Goal: Find contact information: Find contact information

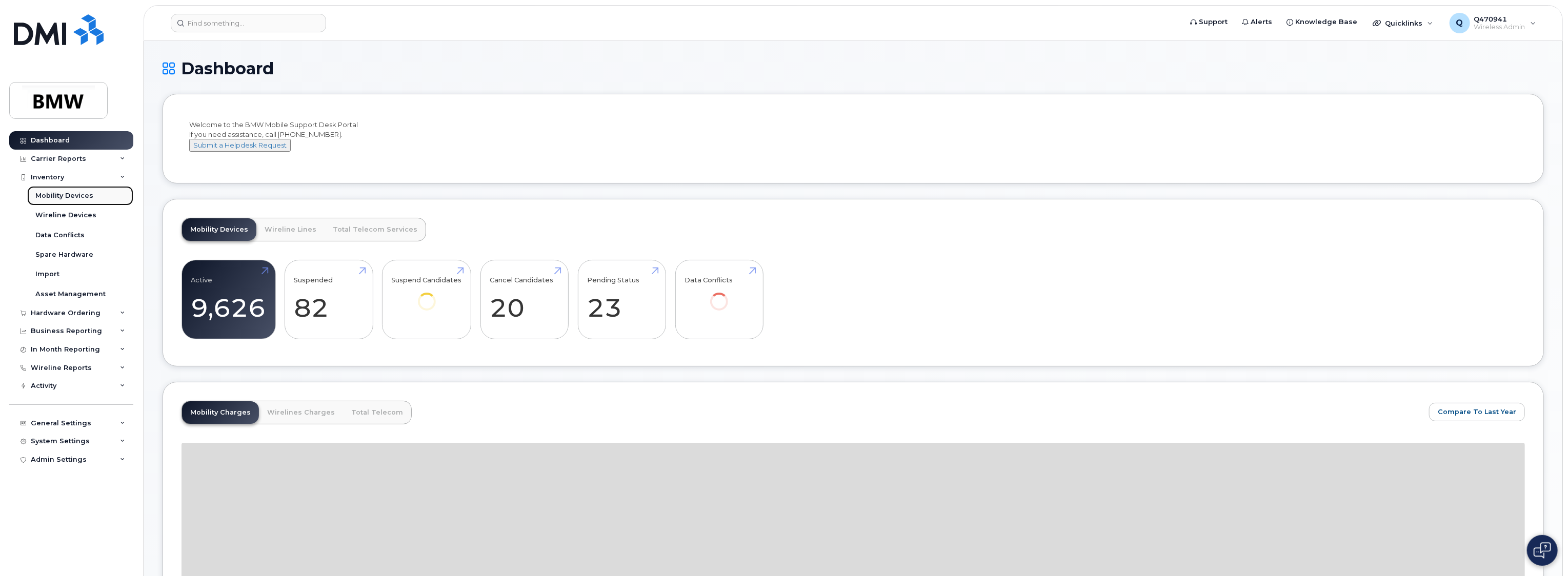
click at [70, 195] on div "Mobility Devices" at bounding box center [64, 196] width 58 height 9
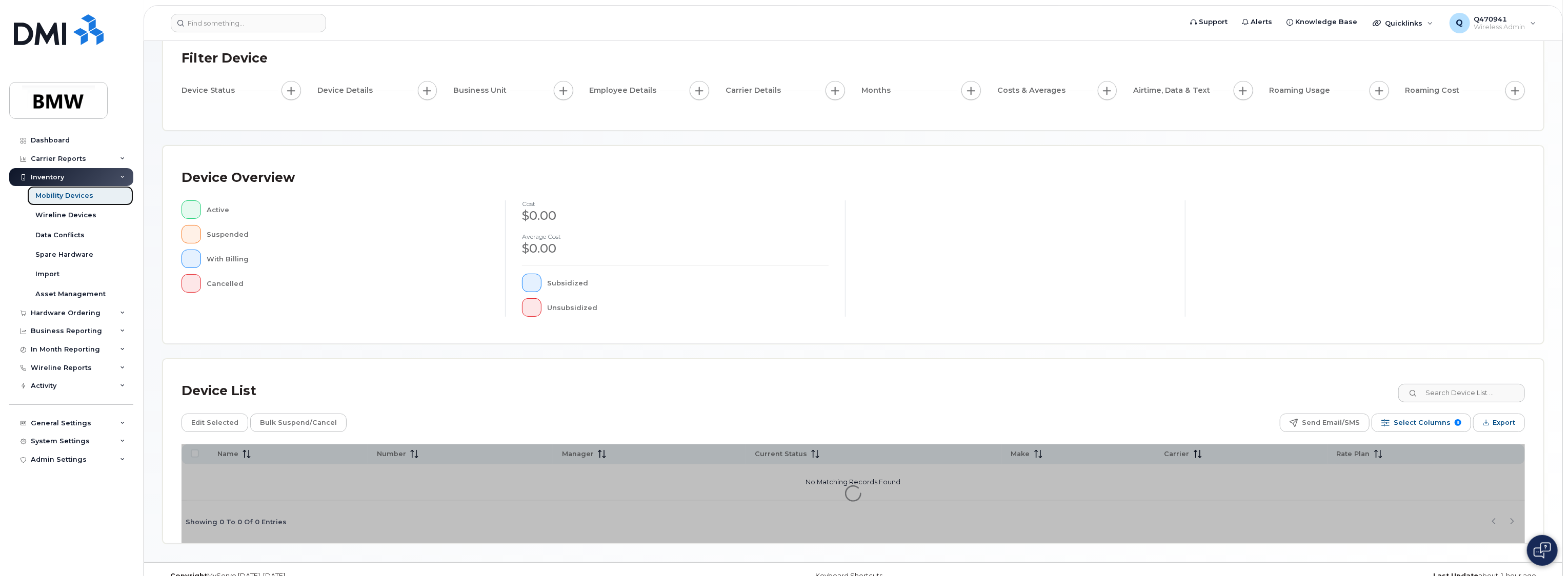
scroll to position [88, 0]
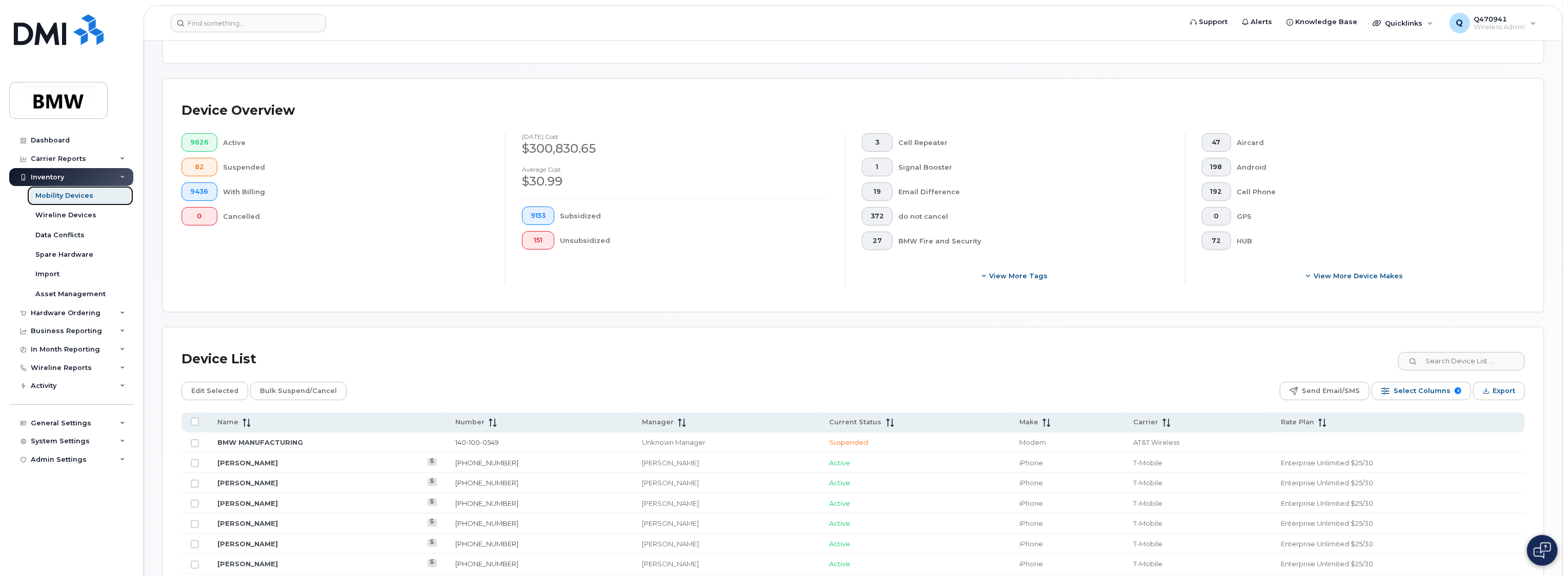
scroll to position [293, 0]
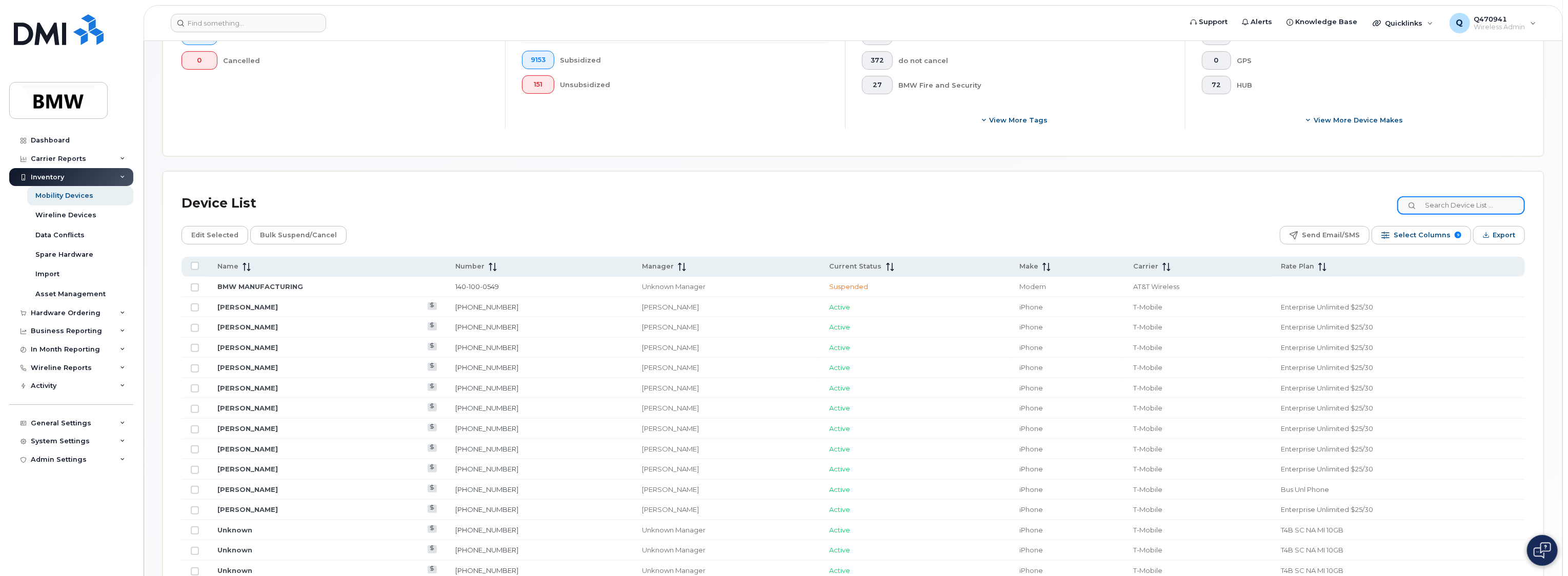
click at [1455, 207] on input at bounding box center [1461, 206] width 128 height 19
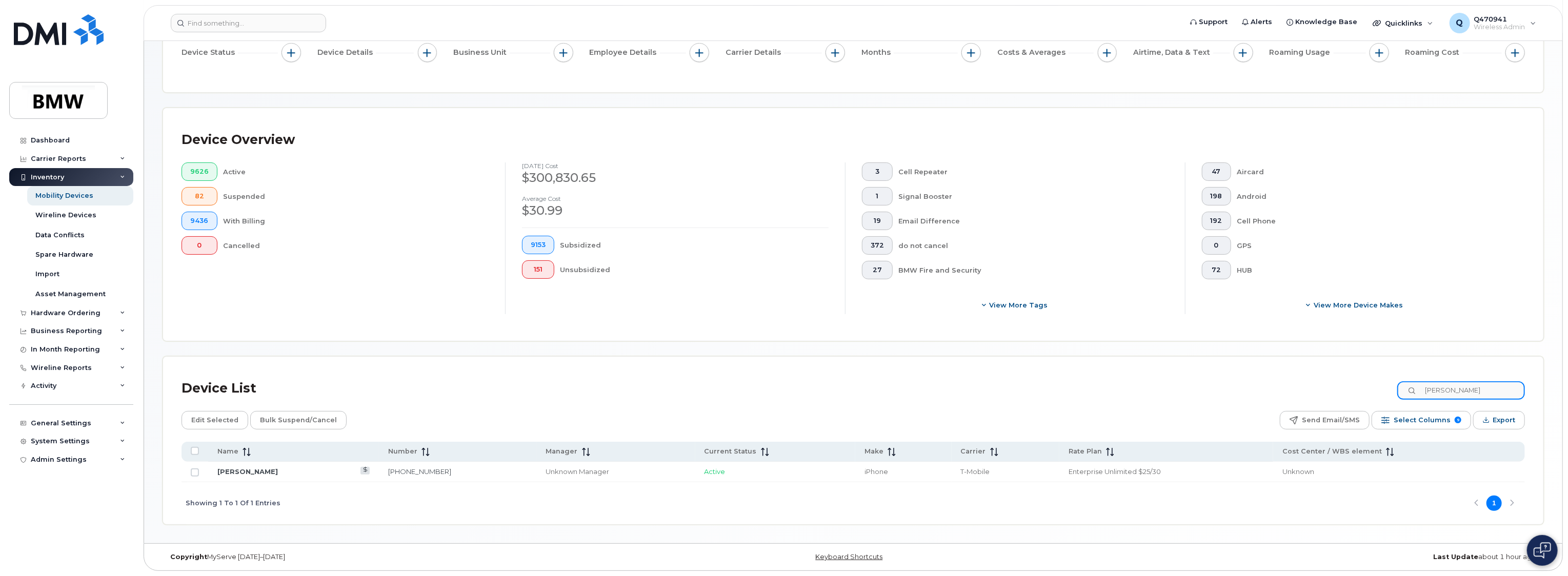
scroll to position [107, 0]
type input "tom black"
click at [247, 471] on link "[PERSON_NAME]" at bounding box center [248, 472] width 61 height 8
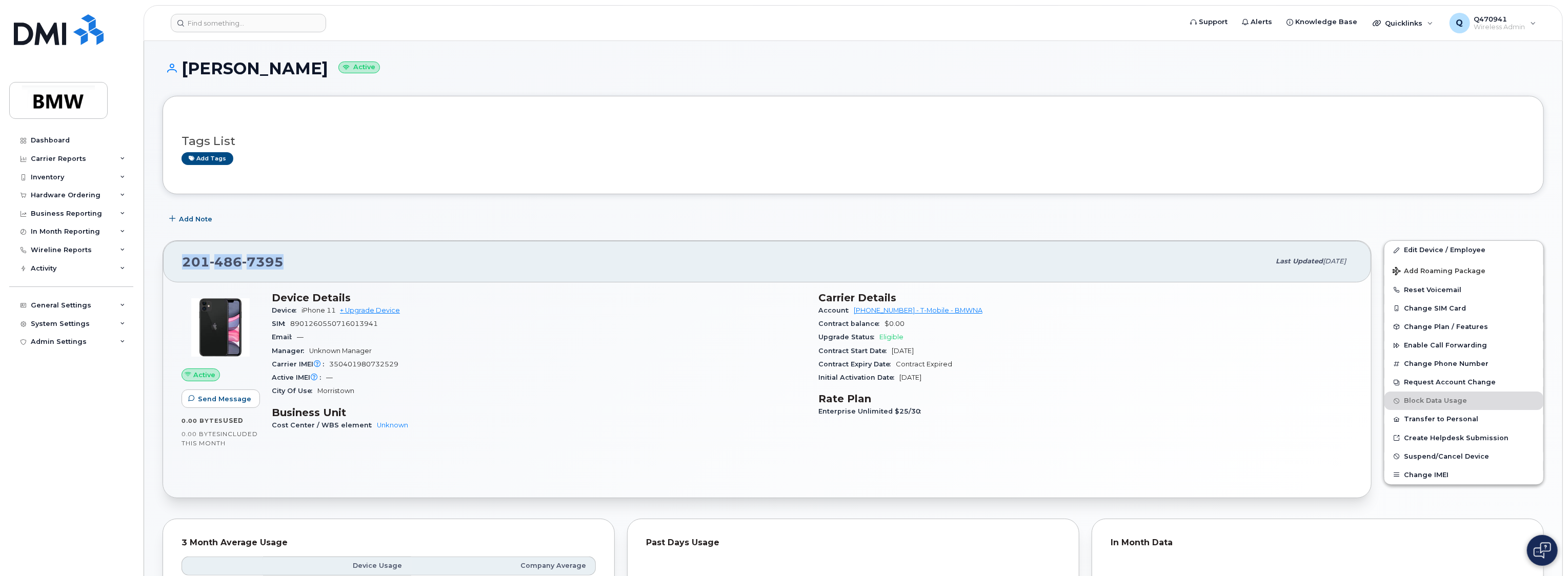
drag, startPoint x: 183, startPoint y: 258, endPoint x: 288, endPoint y: 264, distance: 105.2
click at [288, 264] on div "[PHONE_NUMBER]" at bounding box center [726, 261] width 1088 height 21
drag, startPoint x: 287, startPoint y: 264, endPoint x: 277, endPoint y: 261, distance: 10.4
copy span "[PHONE_NUMBER]"
